Goal: Task Accomplishment & Management: Use online tool/utility

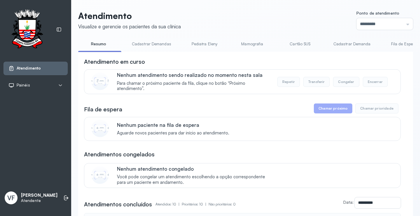
click at [64, 193] on li at bounding box center [66, 197] width 13 height 13
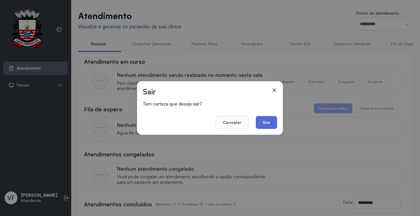
click at [269, 121] on button "Sim" at bounding box center [266, 122] width 21 height 13
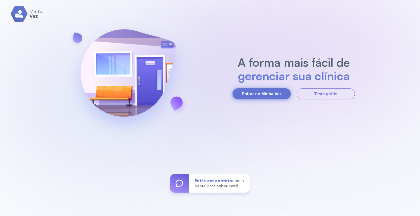
click at [269, 93] on button "Entrar no Minha Vez" at bounding box center [262, 93] width 58 height 11
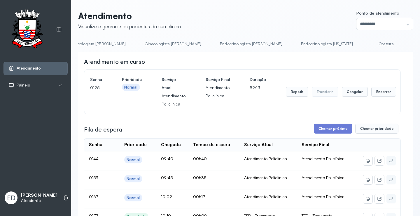
drag, startPoint x: 306, startPoint y: 54, endPoint x: 329, endPoint y: 55, distance: 23.1
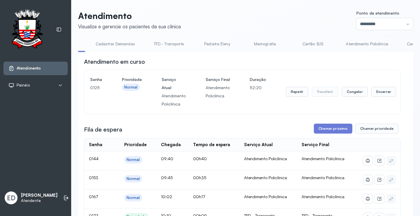
scroll to position [0, 17]
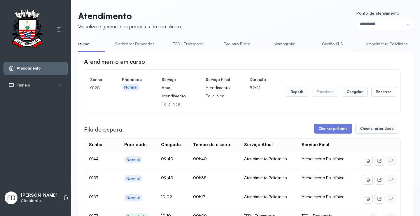
click at [133, 44] on link "Cadastrar Demandas" at bounding box center [134, 44] width 51 height 10
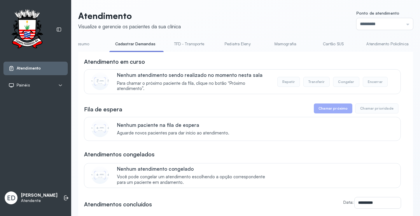
click at [88, 43] on link "Resumo" at bounding box center [82, 44] width 41 height 10
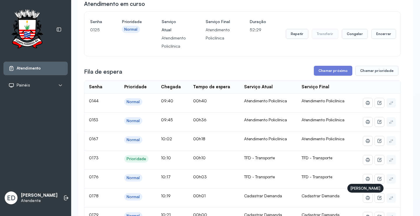
scroll to position [0, 0]
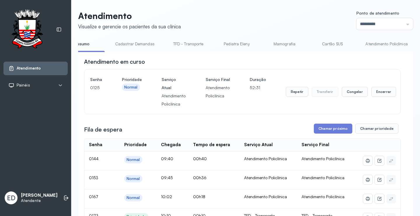
drag, startPoint x: 255, startPoint y: 53, endPoint x: 295, endPoint y: 55, distance: 39.7
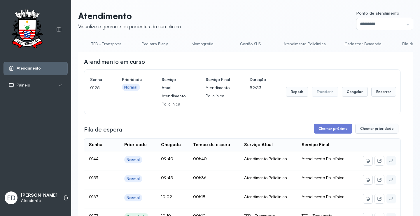
scroll to position [0, 101]
click at [367, 42] on link "Cadastrar Demanda" at bounding box center [360, 44] width 49 height 10
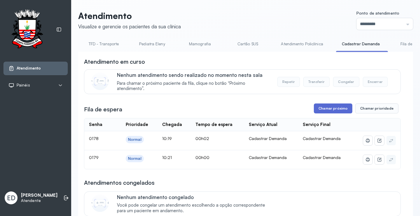
click at [330, 110] on button "Chamar próximo" at bounding box center [333, 108] width 39 height 10
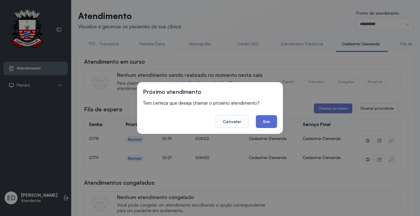
click at [275, 120] on button "Sim" at bounding box center [266, 121] width 21 height 13
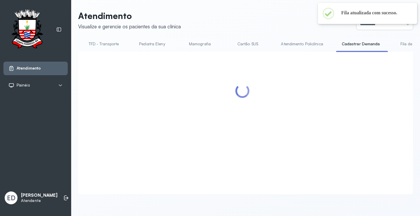
click at [392, 25] on body "Atendimento Painéis Tv ED Eliana da Silva Araújo Atendente Atendimento Visualiz…" at bounding box center [210, 108] width 420 height 216
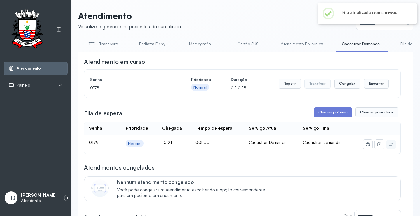
click at [372, 28] on input "*********" at bounding box center [385, 24] width 57 height 12
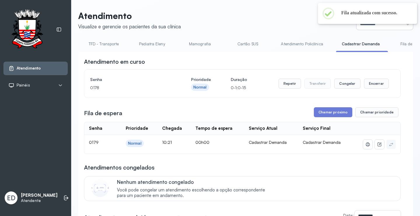
click at [374, 27] on input "*********" at bounding box center [385, 24] width 57 height 12
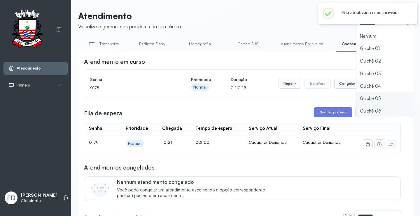
type input "*********"
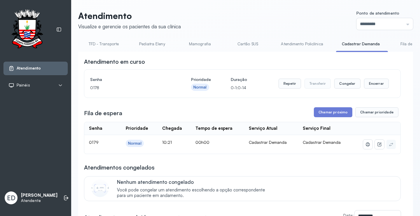
click at [293, 25] on header "Atendimento Visualize e gerencie os pacientes da sua clínica Ponto de atendimen…" at bounding box center [245, 20] width 335 height 19
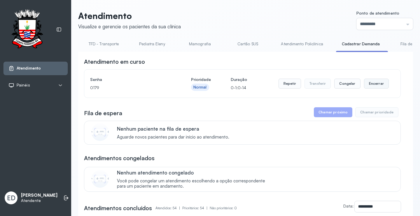
click at [377, 86] on button "Encerrar" at bounding box center [376, 84] width 25 height 10
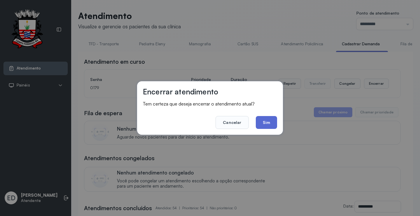
click at [264, 118] on button "Sim" at bounding box center [266, 122] width 21 height 13
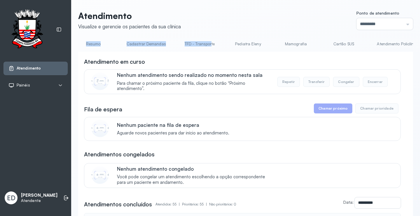
scroll to position [0, 0]
drag, startPoint x: 114, startPoint y: 51, endPoint x: 74, endPoint y: 49, distance: 39.2
click at [99, 44] on link "Resumo" at bounding box center [98, 44] width 41 height 10
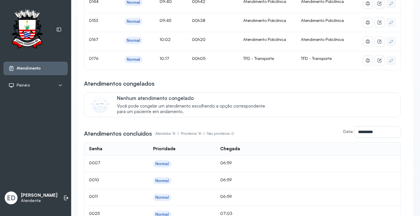
scroll to position [58, 0]
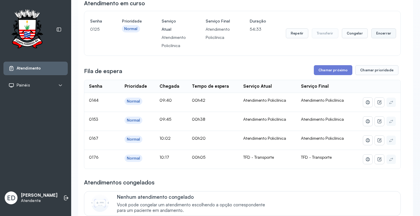
click at [377, 34] on button "Encerrar" at bounding box center [384, 33] width 25 height 10
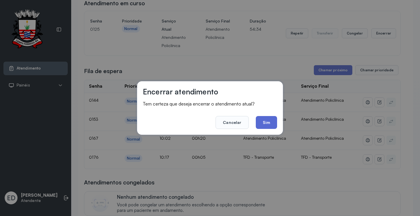
click at [271, 121] on button "Sim" at bounding box center [266, 122] width 21 height 13
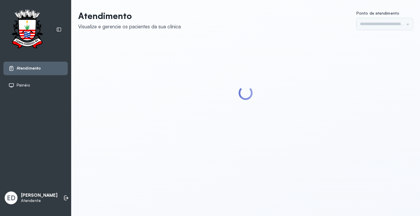
type input "*********"
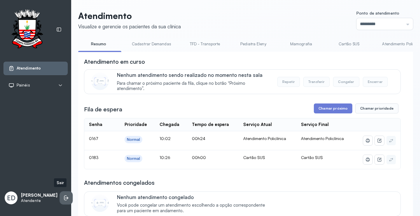
click at [63, 197] on icon at bounding box center [66, 198] width 6 height 6
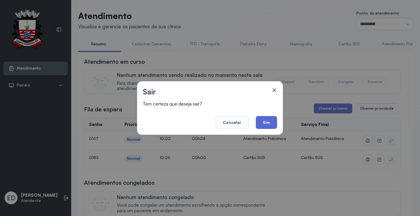
click at [265, 126] on button "Sim" at bounding box center [266, 122] width 21 height 13
